Goal: Task Accomplishment & Management: Complete application form

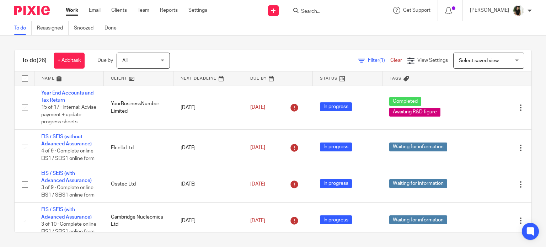
click at [345, 9] on input "Search" at bounding box center [332, 12] width 64 height 6
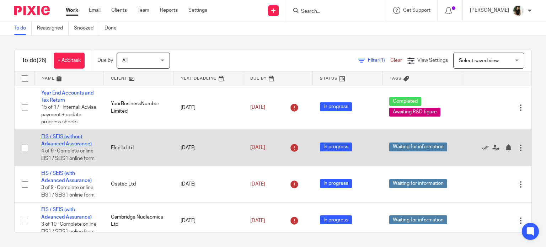
click at [83, 146] on link "EIS / SEIS (without Advanced Assurance)" at bounding box center [66, 140] width 50 height 12
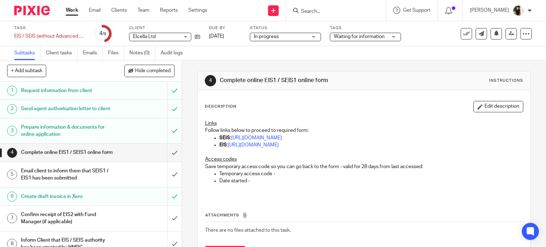
click at [101, 132] on h1 "Prepare information & documents for online application" at bounding box center [67, 131] width 93 height 18
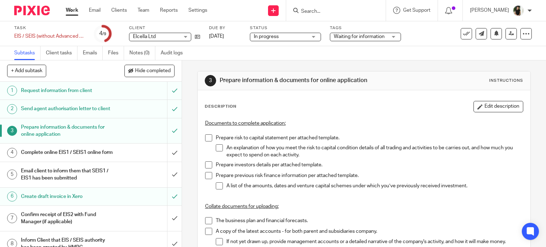
scroll to position [147, 0]
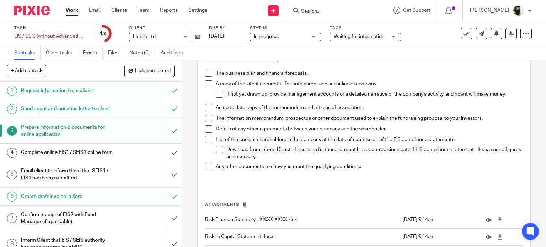
click at [104, 88] on h1 "Request information from client" at bounding box center [67, 90] width 93 height 11
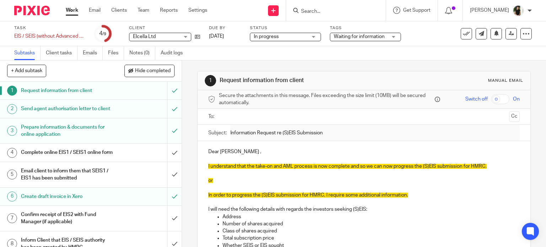
scroll to position [101, 0]
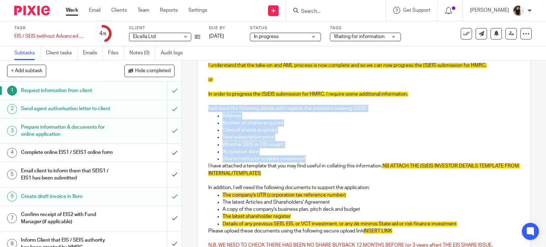
drag, startPoint x: 209, startPoint y: 107, endPoint x: 331, endPoint y: 160, distance: 133.2
click at [331, 160] on div "Dear Madusha , I understand that the take-on and AML process is now complete an…" at bounding box center [364, 201] width 333 height 322
copy div "I will need the following details with regards the investors seeking (S)EIS: Ad…"
click at [253, 105] on p "I will need the following details with regards the investors seeking (S)EIS:" at bounding box center [364, 108] width 312 height 7
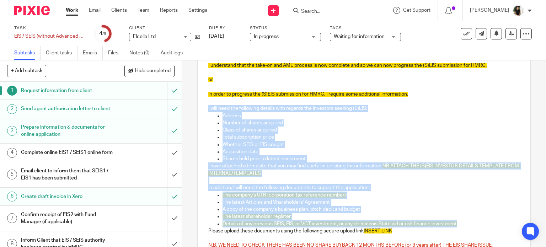
drag, startPoint x: 202, startPoint y: 108, endPoint x: 468, endPoint y: 226, distance: 290.8
click at [468, 226] on div "Dear Madusha , I understand that the take-on and AML process is now complete an…" at bounding box center [364, 201] width 333 height 322
copy div "I will need the following details with regards the investors seeking (S)EIS: Ad…"
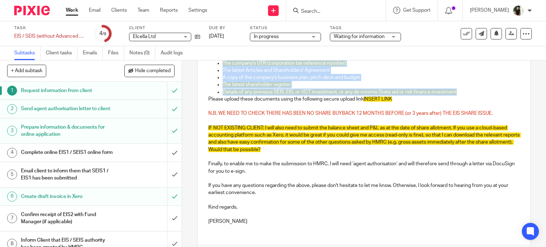
scroll to position [233, 0]
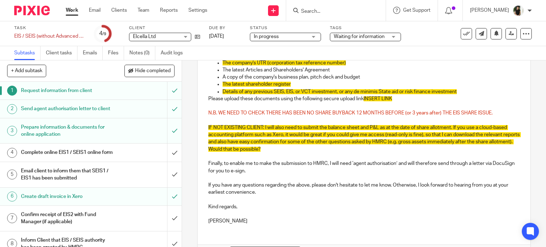
click at [348, 9] on input "Search" at bounding box center [332, 12] width 64 height 6
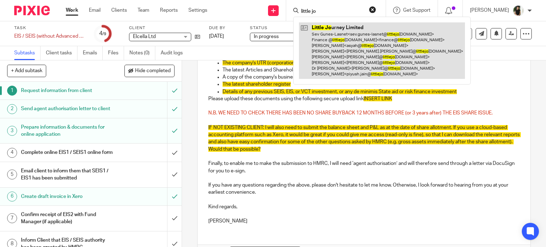
type input "little jo"
click at [354, 48] on link at bounding box center [382, 50] width 166 height 57
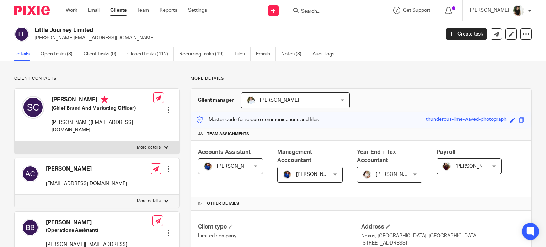
scroll to position [178, 0]
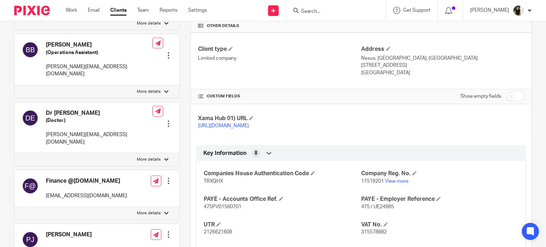
click at [370, 184] on span "11519201" at bounding box center [372, 181] width 23 height 5
copy p "11519201"
click at [216, 184] on span "TRXQHX" at bounding box center [214, 181] width 20 height 5
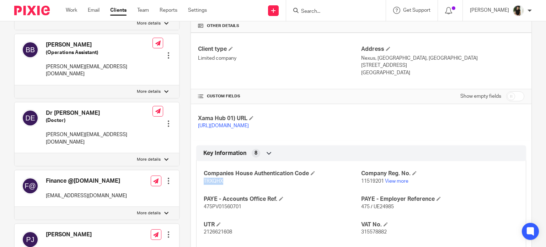
copy span "TRXQHX"
click at [317, 10] on input "Search" at bounding box center [332, 12] width 64 height 6
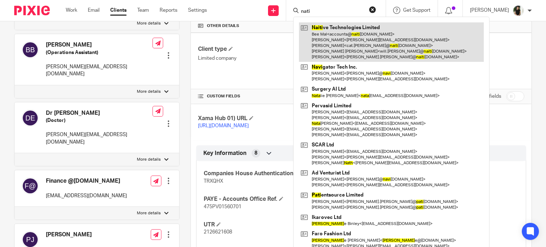
type input "nati"
click at [364, 27] on link at bounding box center [391, 41] width 185 height 39
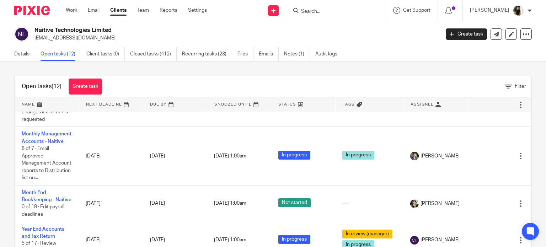
scroll to position [329, 0]
click at [87, 82] on link "Create task" at bounding box center [85, 87] width 33 height 16
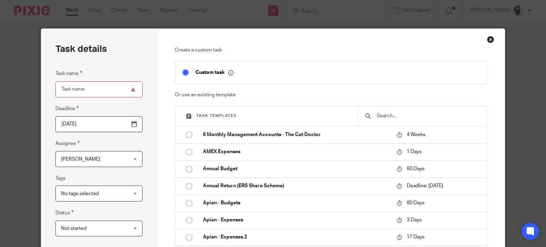
click at [383, 113] on input "text" at bounding box center [427, 116] width 103 height 8
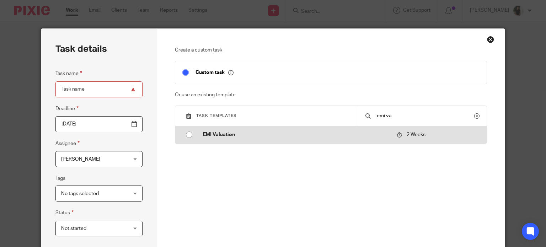
type input "emi va"
click at [365, 138] on p "EMI Valuation" at bounding box center [296, 134] width 187 height 7
type input "2025-08-31"
type input "EMI Valuation"
checkbox input "false"
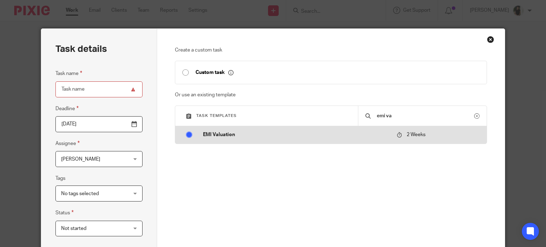
radio input "true"
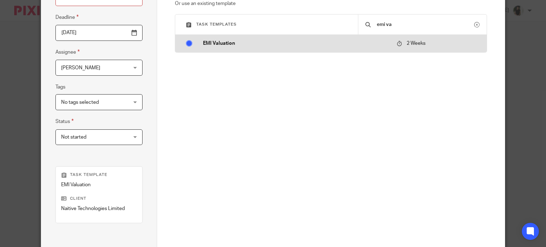
scroll to position [142, 0]
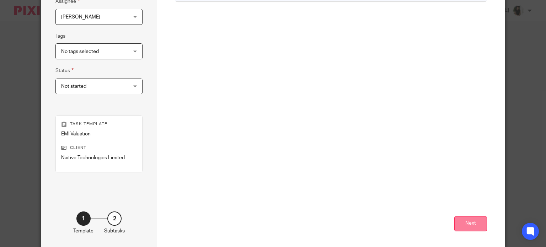
click at [463, 223] on button "Next" at bounding box center [470, 223] width 33 height 15
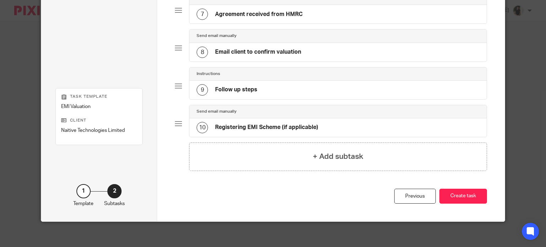
scroll to position [300, 0]
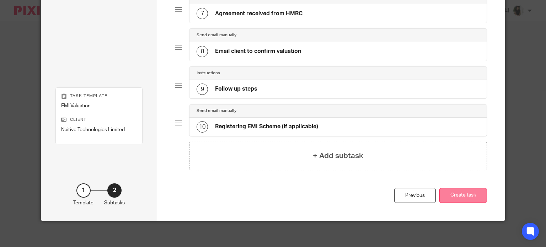
click at [457, 194] on button "Create task" at bounding box center [463, 195] width 48 height 15
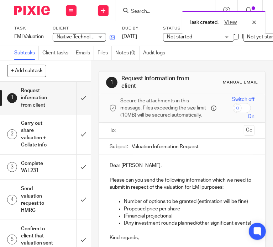
click at [114, 34] on link at bounding box center [110, 37] width 9 height 7
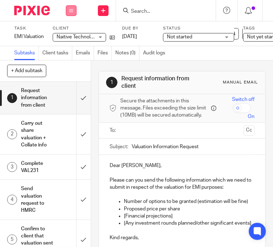
click at [71, 12] on icon at bounding box center [71, 11] width 4 height 4
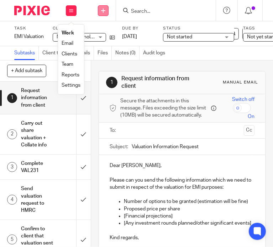
click at [100, 10] on link at bounding box center [103, 10] width 11 height 11
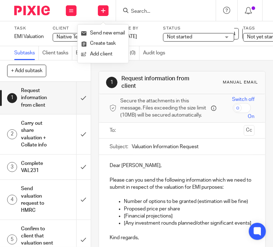
click at [42, 24] on div "Task EMI Valuation Save EMI Valuation 0 /10 Client Naitive Technologies Limited…" at bounding box center [136, 33] width 273 height 25
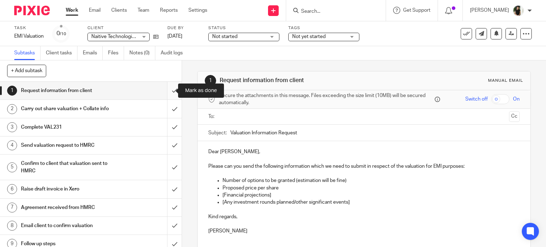
click at [168, 88] on input "submit" at bounding box center [91, 91] width 182 height 18
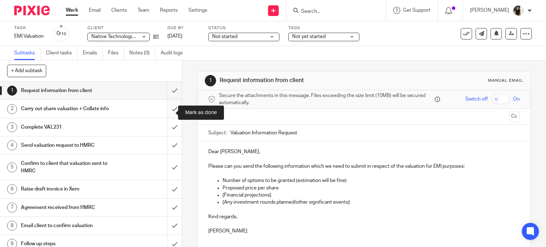
click at [168, 109] on input "submit" at bounding box center [91, 109] width 182 height 18
click at [168, 129] on input "submit" at bounding box center [91, 127] width 182 height 18
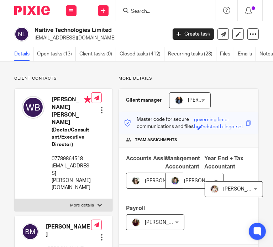
scroll to position [320, 0]
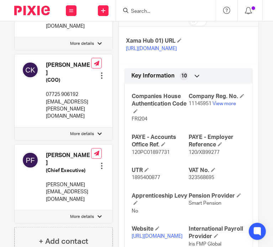
click at [206, 106] on span "11145951" at bounding box center [199, 103] width 23 height 5
copy p "11145951"
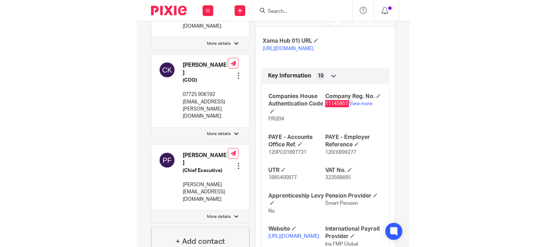
scroll to position [355, 0]
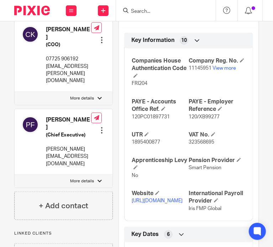
click at [147, 146] on p "1895400877" at bounding box center [159, 142] width 57 height 7
copy span "1895400877"
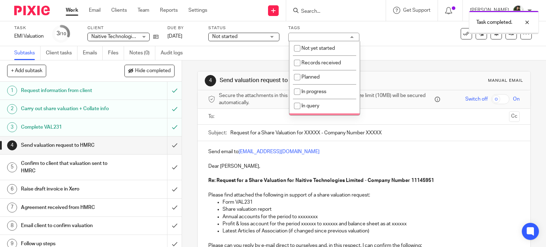
scroll to position [152, 0]
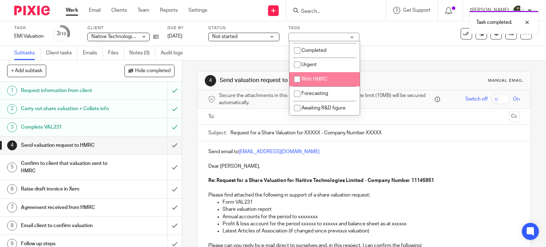
click at [327, 81] on li "With HMRC" at bounding box center [324, 79] width 70 height 15
checkbox input "true"
click at [396, 50] on div "Subtasks Client tasks Emails Files Notes (0) Audit logs" at bounding box center [273, 53] width 546 height 14
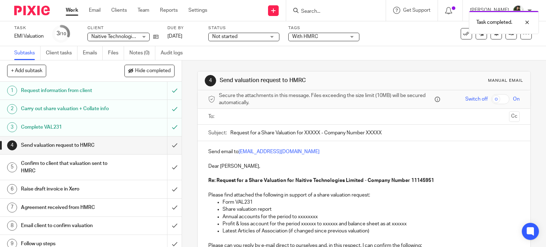
scroll to position [36, 0]
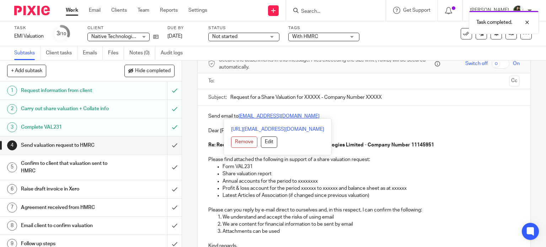
drag, startPoint x: 324, startPoint y: 117, endPoint x: 238, endPoint y: 117, distance: 86.4
click at [238, 117] on p "Send email to savexternal.mailbox@hmrc.gov.uk" at bounding box center [364, 116] width 312 height 7
copy link "savexternal.mailbox@hmrc.gov.uk"
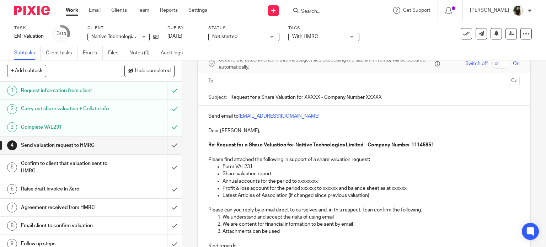
click at [237, 81] on input "text" at bounding box center [363, 81] width 285 height 8
paste input "savexternal.mailbox@hmrc.gov.uk"
type input "savexternal.mailbox@hmrc.gov.uk"
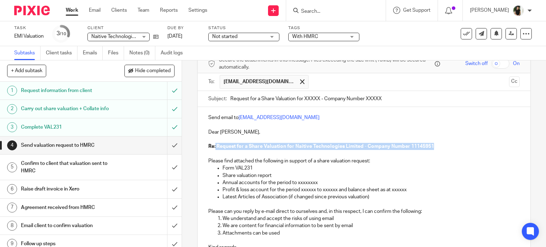
drag, startPoint x: 443, startPoint y: 145, endPoint x: 213, endPoint y: 147, distance: 229.6
click at [213, 147] on p "Re: Request for a Share Valuation for Naitive Technologies Limited - Company Nu…" at bounding box center [364, 146] width 312 height 7
copy strong "Request for a Share Valuation for Naitive Technologies Limited - Company Number…"
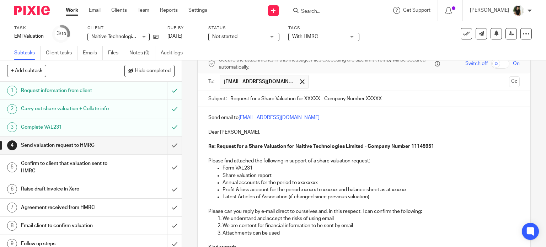
drag, startPoint x: 387, startPoint y: 98, endPoint x: 119, endPoint y: 107, distance: 268.5
click at [119, 107] on div "+ Add subtask Hide completed Cancel + Add 1 Request information from client 2 C…" at bounding box center [273, 153] width 546 height 187
paste input "Request for a Share Valuation for Naitive Technologies Limited - Company Number…"
click at [231, 99] on input "Request for a Share Valuation for Naitive Technologies Limited - Company Number…" at bounding box center [375, 99] width 290 height 16
click at [230, 99] on input "Request for a Share Valuation for Naitive Technologies Limited - Company Number…" at bounding box center [375, 99] width 290 height 16
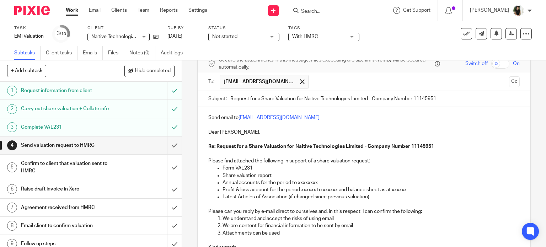
type input "Request for a Share Valuation for Naitive Technologies Limited - Company Number…"
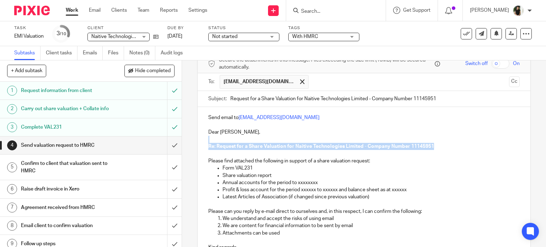
drag, startPoint x: 447, startPoint y: 145, endPoint x: 197, endPoint y: 140, distance: 251.0
click at [198, 140] on div "Send email to savexternal.mailbox@hmrc.gov.uk Dear Sirs, Re: Request for a Shar…" at bounding box center [364, 189] width 333 height 164
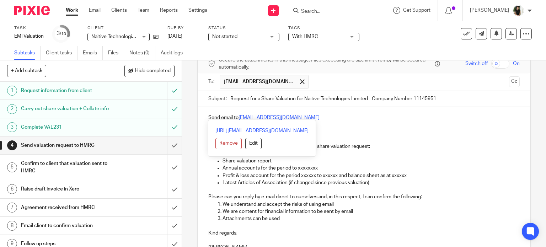
drag, startPoint x: 347, startPoint y: 114, endPoint x: 179, endPoint y: 112, distance: 168.1
click at [179, 112] on div "+ Add subtask Hide completed Cancel + Add 1 Request information from client 2 C…" at bounding box center [273, 153] width 546 height 187
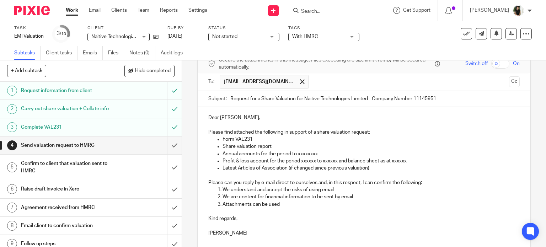
click at [222, 152] on p "Annual accounts for the period to xxxxxxxx" at bounding box center [370, 153] width 297 height 7
click at [317, 152] on p "Draft annual accounts for the period to xxxxxxxx" at bounding box center [370, 153] width 297 height 7
click at [308, 161] on p "Profit & loss account for the period xxxxxx to xxxxxx and balance sheet as at x…" at bounding box center [370, 160] width 297 height 7
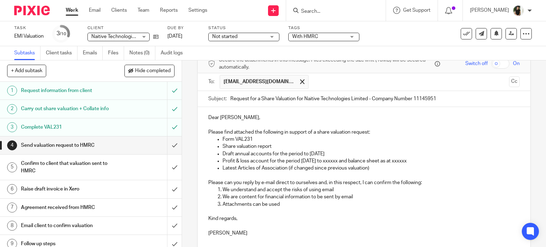
click at [341, 158] on p "Profit & loss account for the period 1 Feb 2025 to xxxxxx and balance sheet as …" at bounding box center [370, 160] width 297 height 7
drag, startPoint x: 439, startPoint y: 160, endPoint x: 218, endPoint y: 160, distance: 221.4
click at [218, 160] on ul "Form VAL231 Share valuation report Draft annual accounts for the period to 31 J…" at bounding box center [364, 154] width 312 height 36
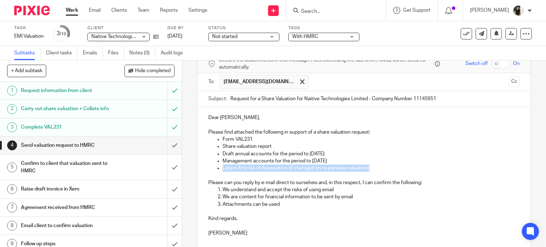
drag, startPoint x: 371, startPoint y: 166, endPoint x: 214, endPoint y: 170, distance: 157.5
click at [214, 170] on ul "Form VAL231 Share valuation report Draft annual accounts for the period to 31 J…" at bounding box center [364, 154] width 312 height 36
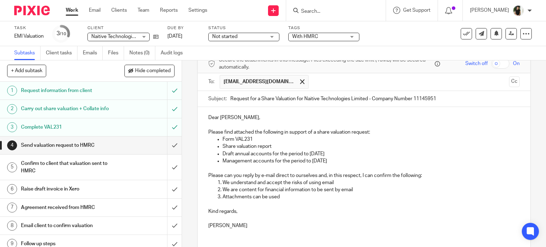
scroll to position [86, 0]
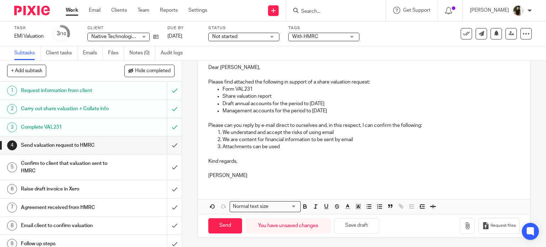
click at [211, 169] on p at bounding box center [364, 168] width 312 height 7
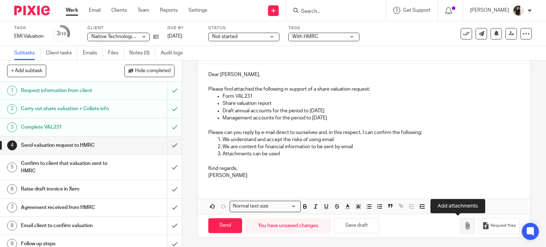
click at [461, 230] on button "button" at bounding box center [467, 226] width 15 height 16
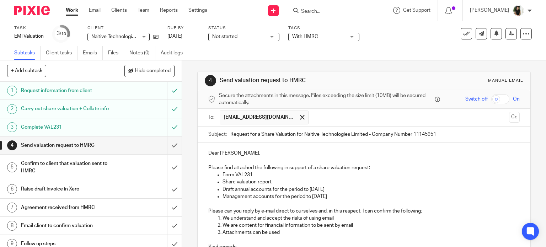
scroll to position [140, 0]
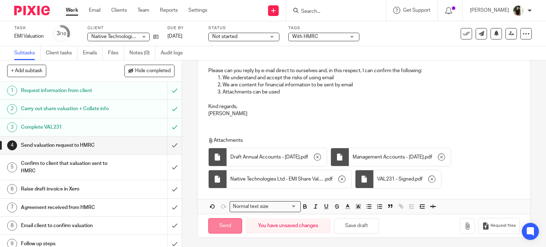
click at [230, 221] on input "Send" at bounding box center [225, 225] width 34 height 15
type input "Sent"
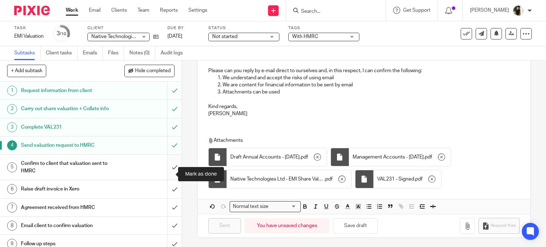
click at [166, 169] on input "submit" at bounding box center [91, 167] width 182 height 25
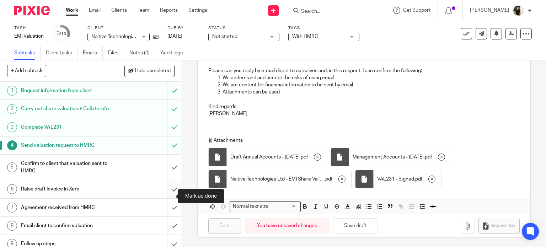
click at [167, 195] on input "submit" at bounding box center [91, 189] width 182 height 18
